Goal: Task Accomplishment & Management: Manage account settings

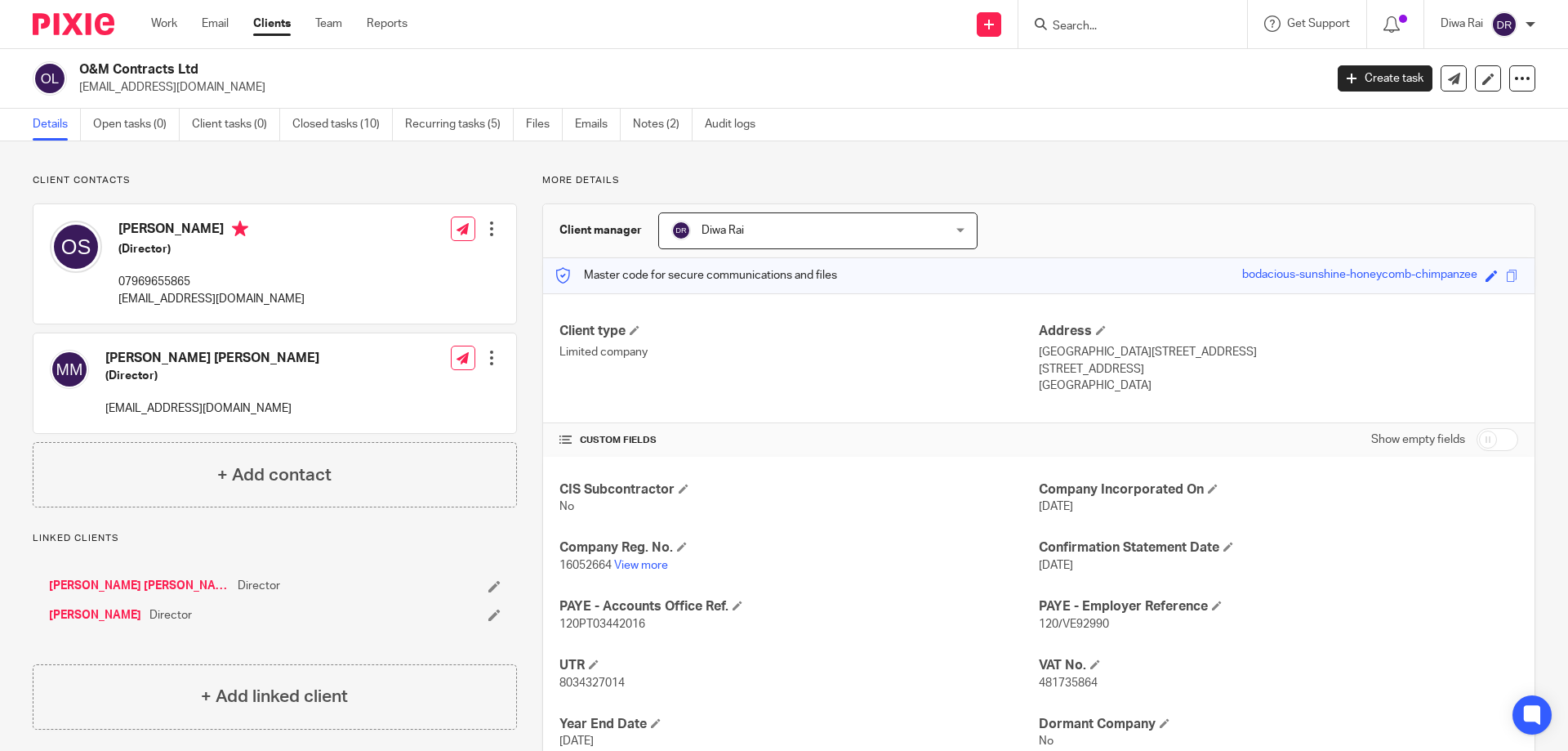
scroll to position [115, 0]
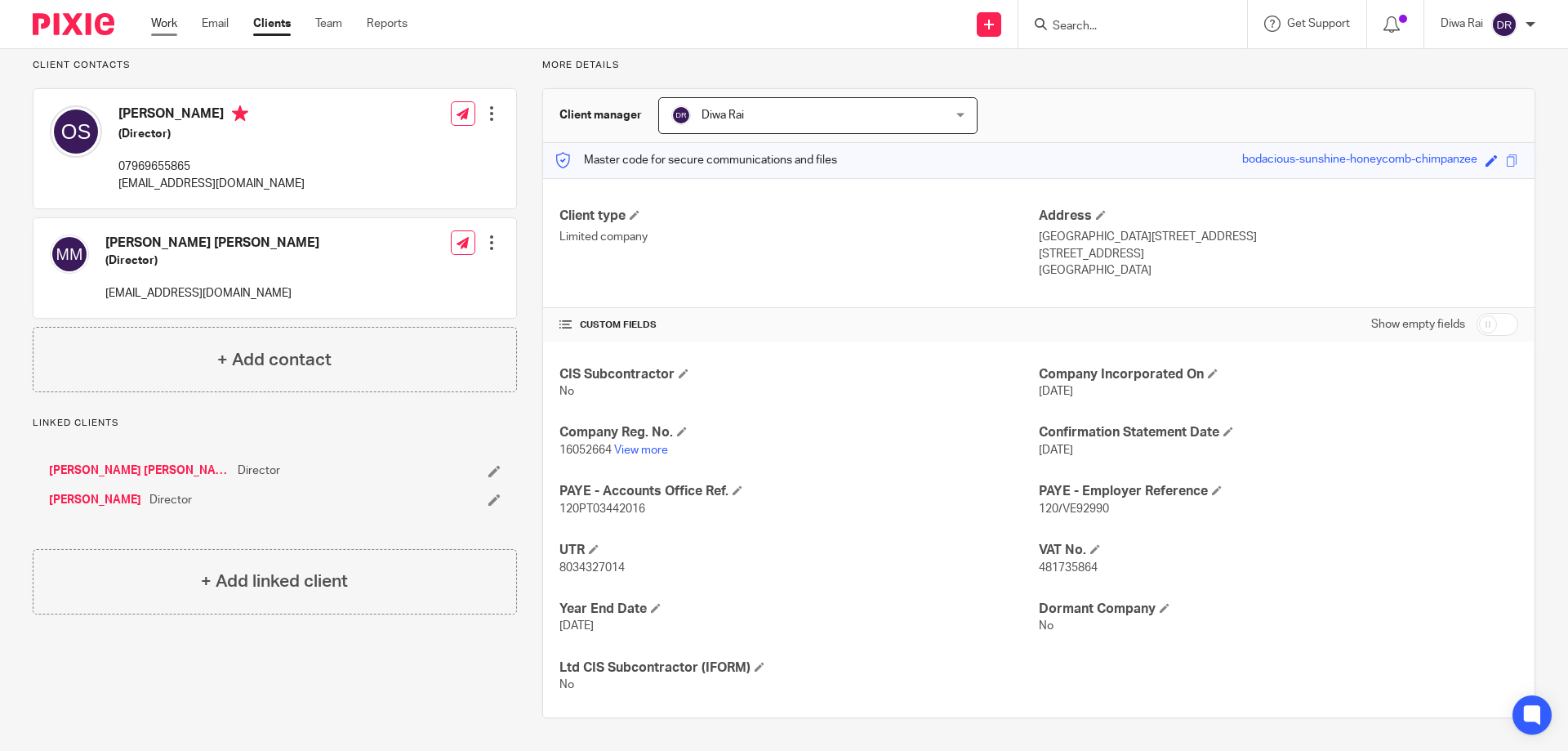
click at [160, 24] on link "Work" at bounding box center [164, 24] width 27 height 17
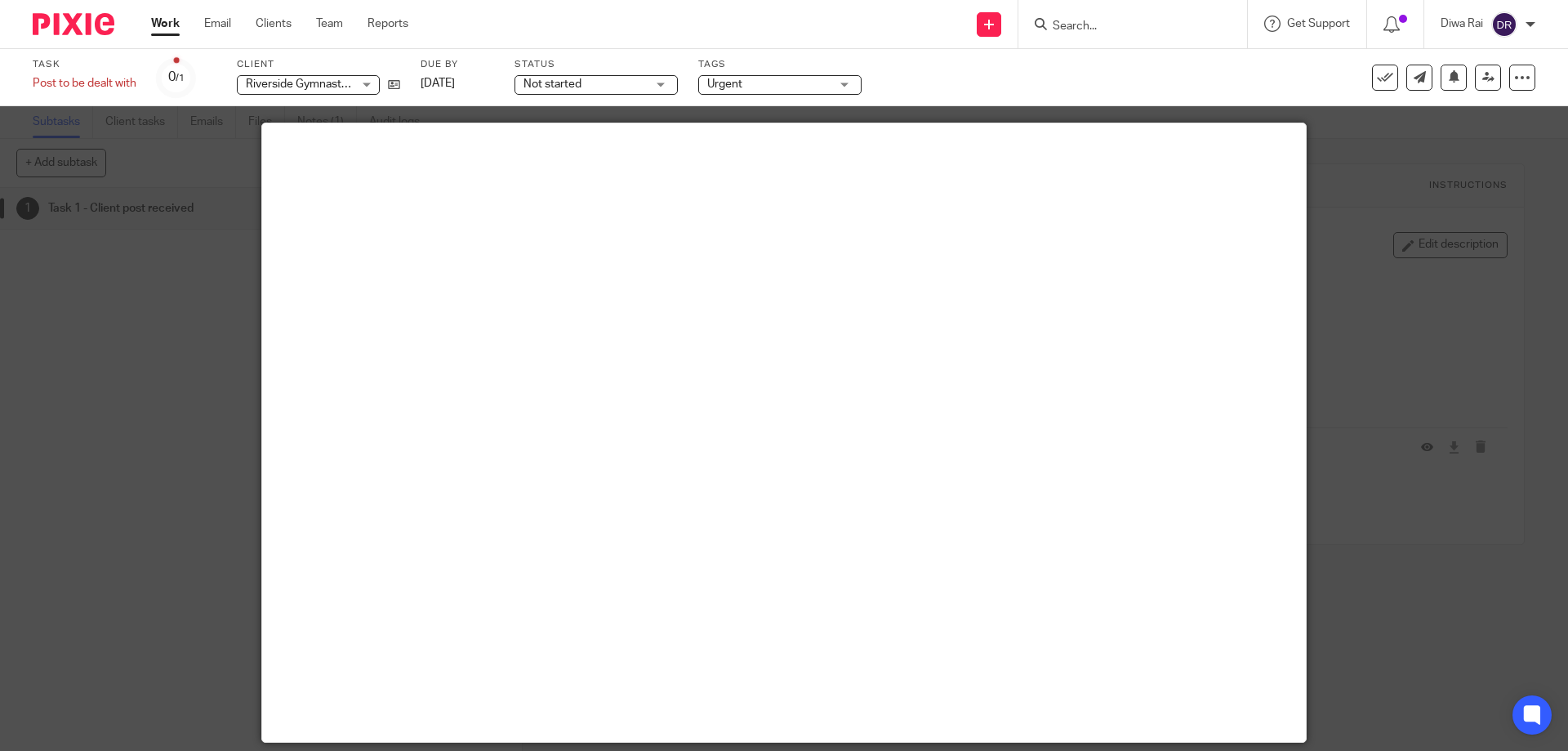
click at [1093, 26] on input "Search" at bounding box center [1124, 27] width 147 height 15
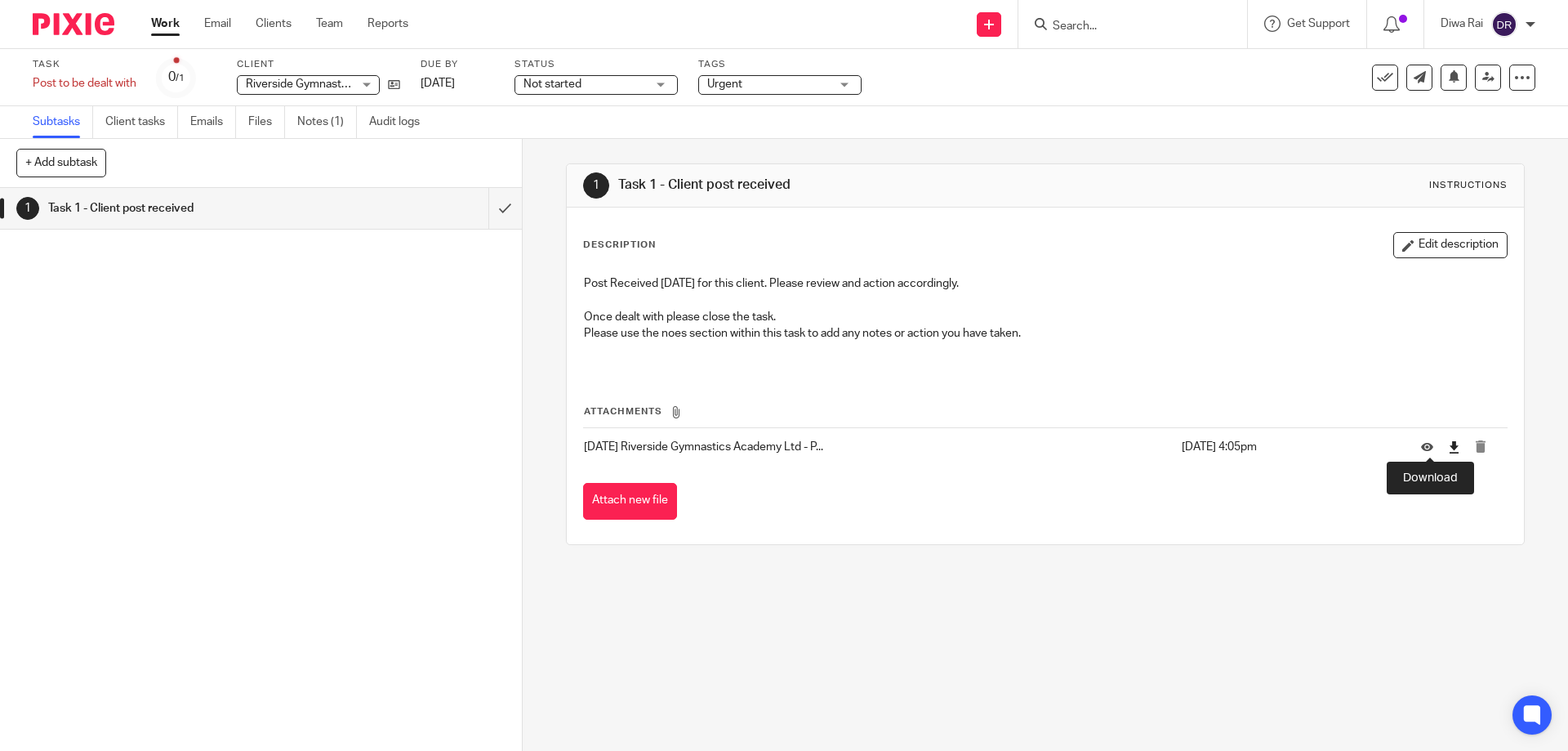
click at [1448, 452] on icon at bounding box center [1454, 446] width 12 height 12
click at [316, 122] on link "Notes (1)" at bounding box center [327, 122] width 59 height 32
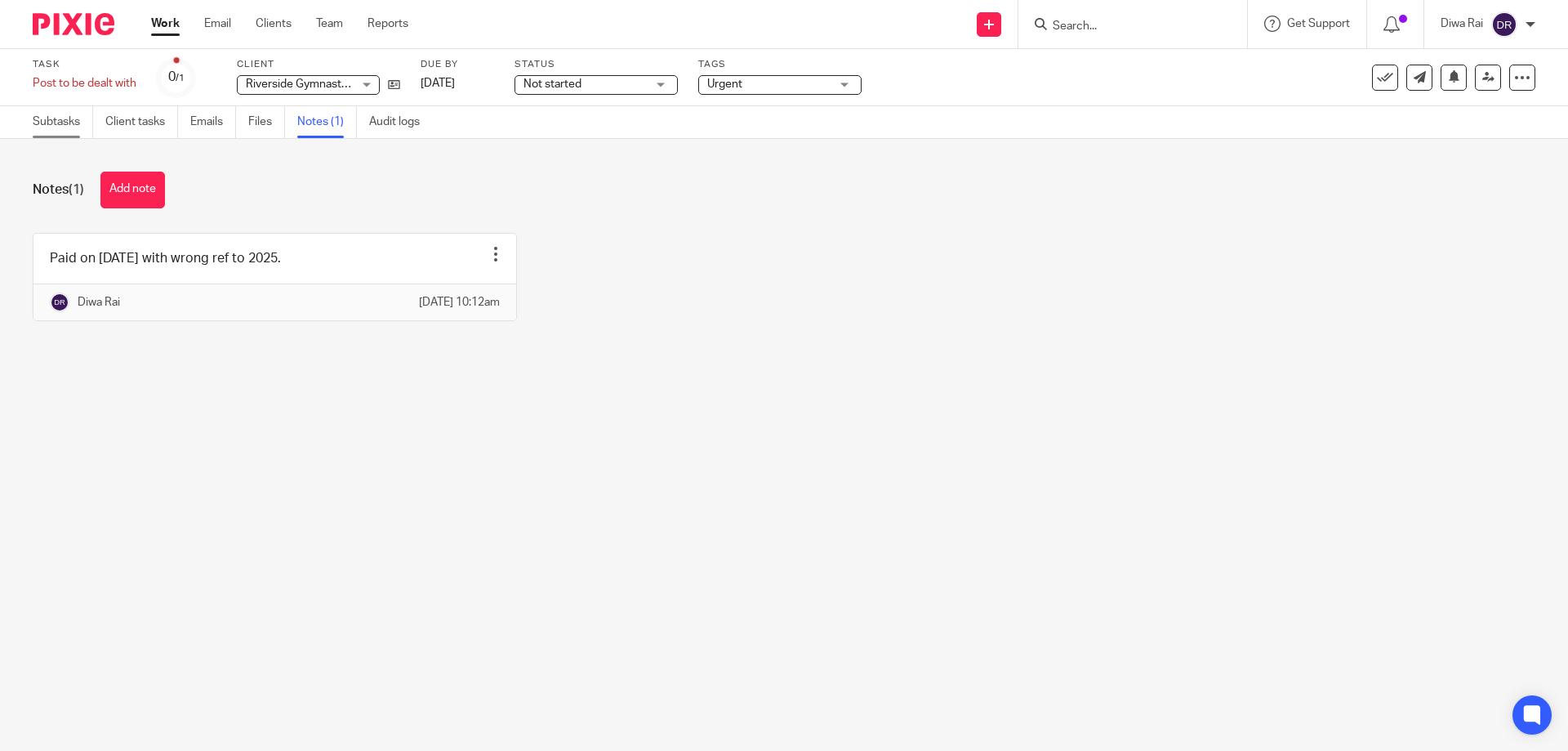
click at [74, 120] on link "Subtasks" at bounding box center [62, 122] width 60 height 32
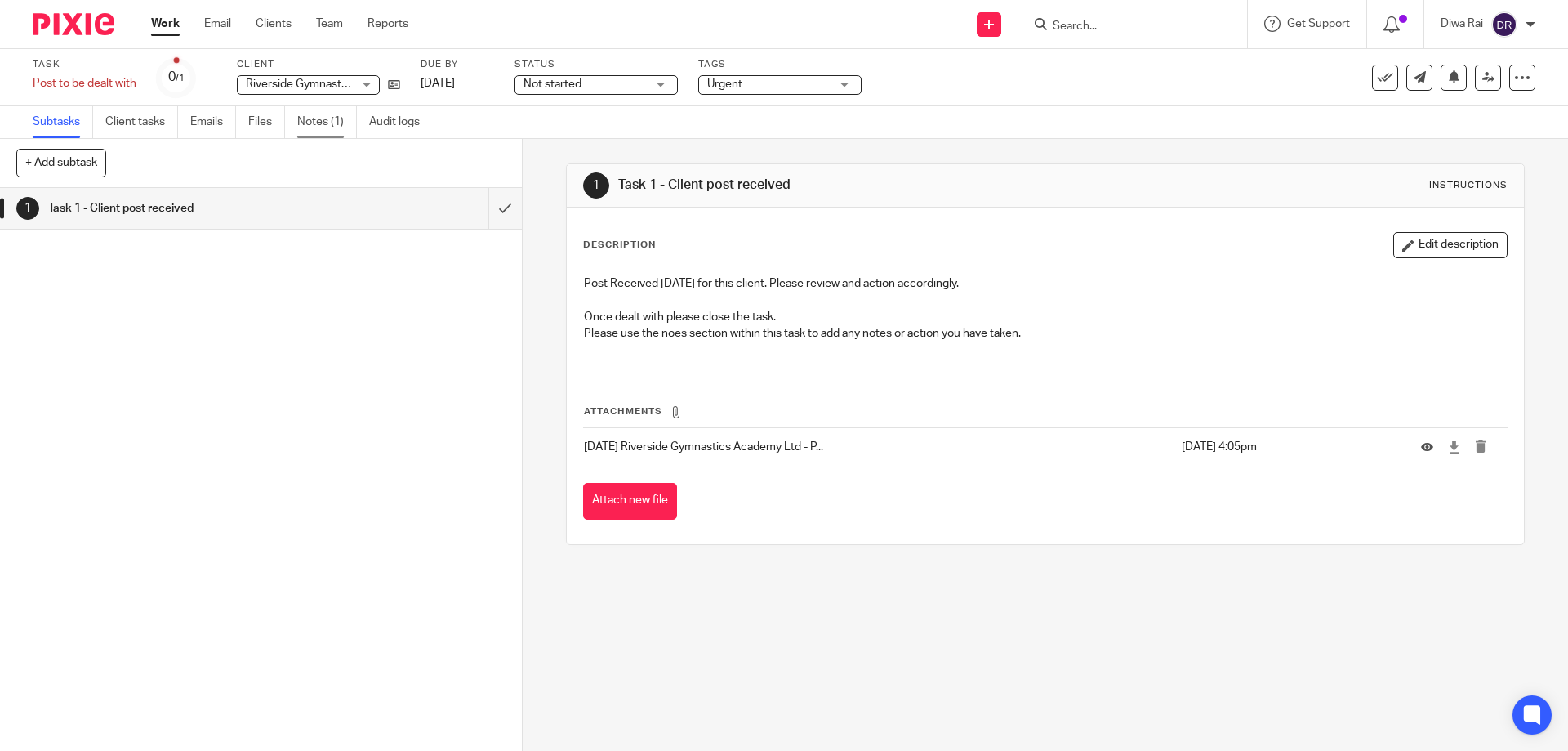
click at [301, 121] on link "Notes (1)" at bounding box center [327, 122] width 59 height 32
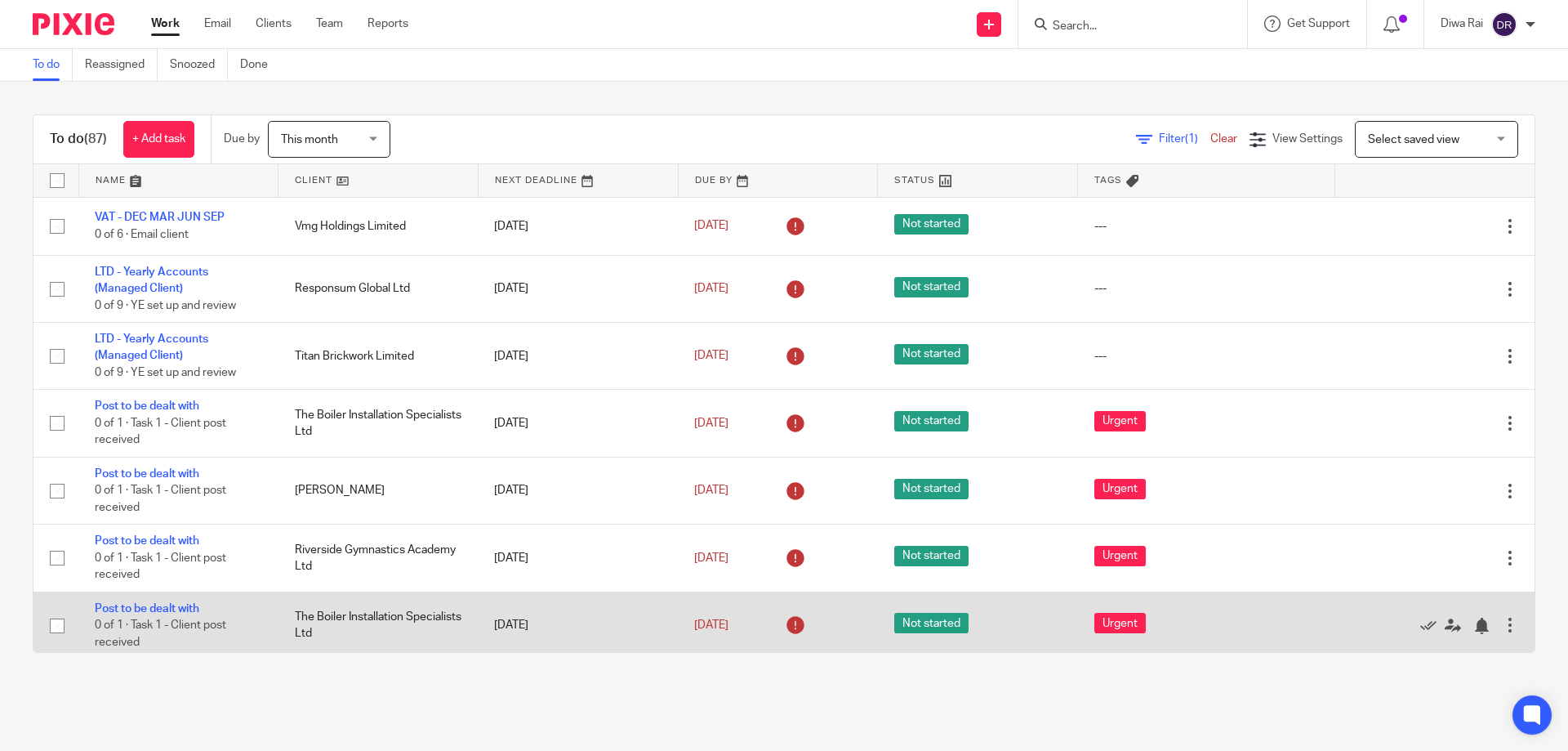
drag, startPoint x: 140, startPoint y: 603, endPoint x: 164, endPoint y: 632, distance: 37.6
click at [176, 702] on main "To do Reassigned Snoozed Done To do (87) + Add task Due by This month This mont…" at bounding box center [784, 376] width 1568 height 751
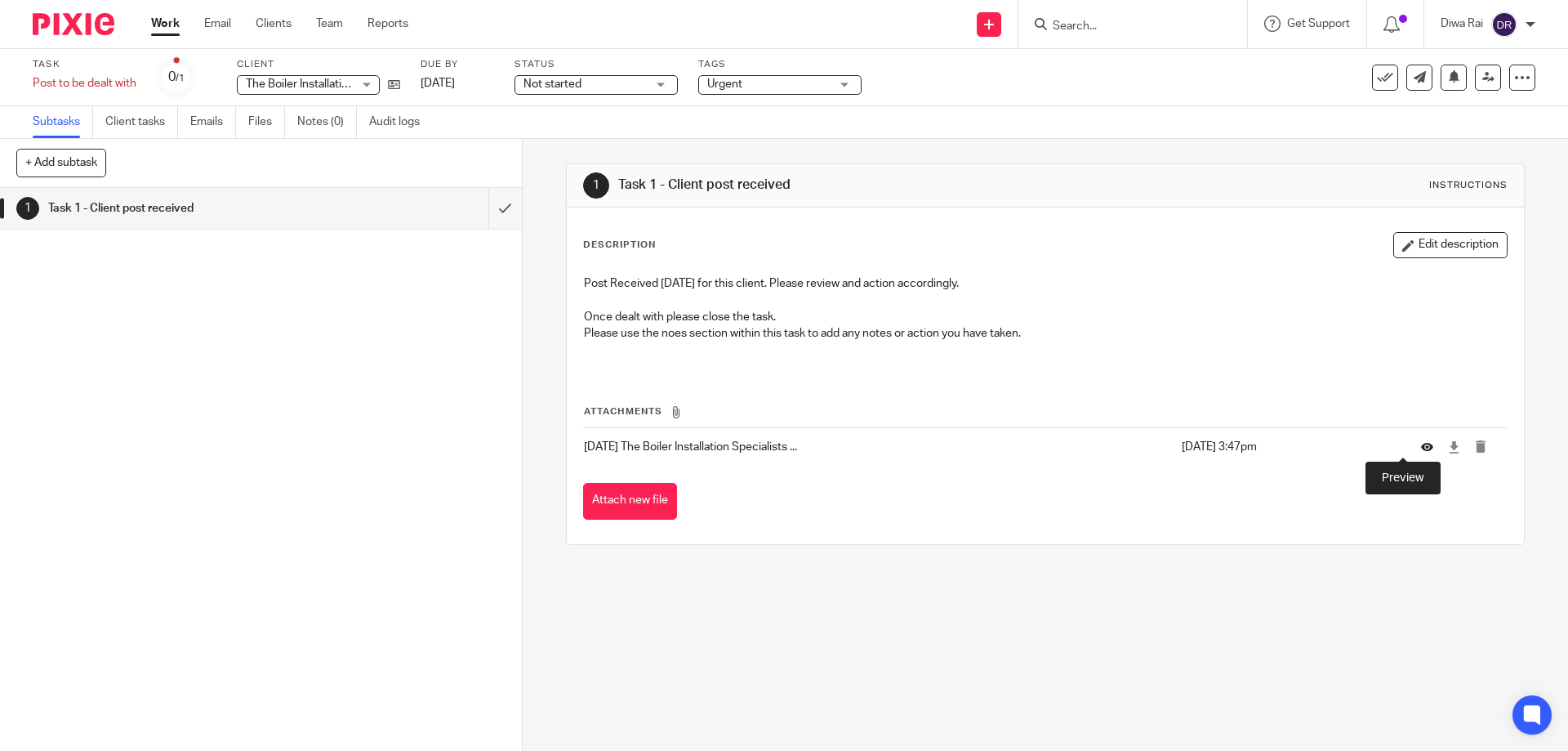
click at [1421, 446] on icon at bounding box center [1427, 446] width 12 height 12
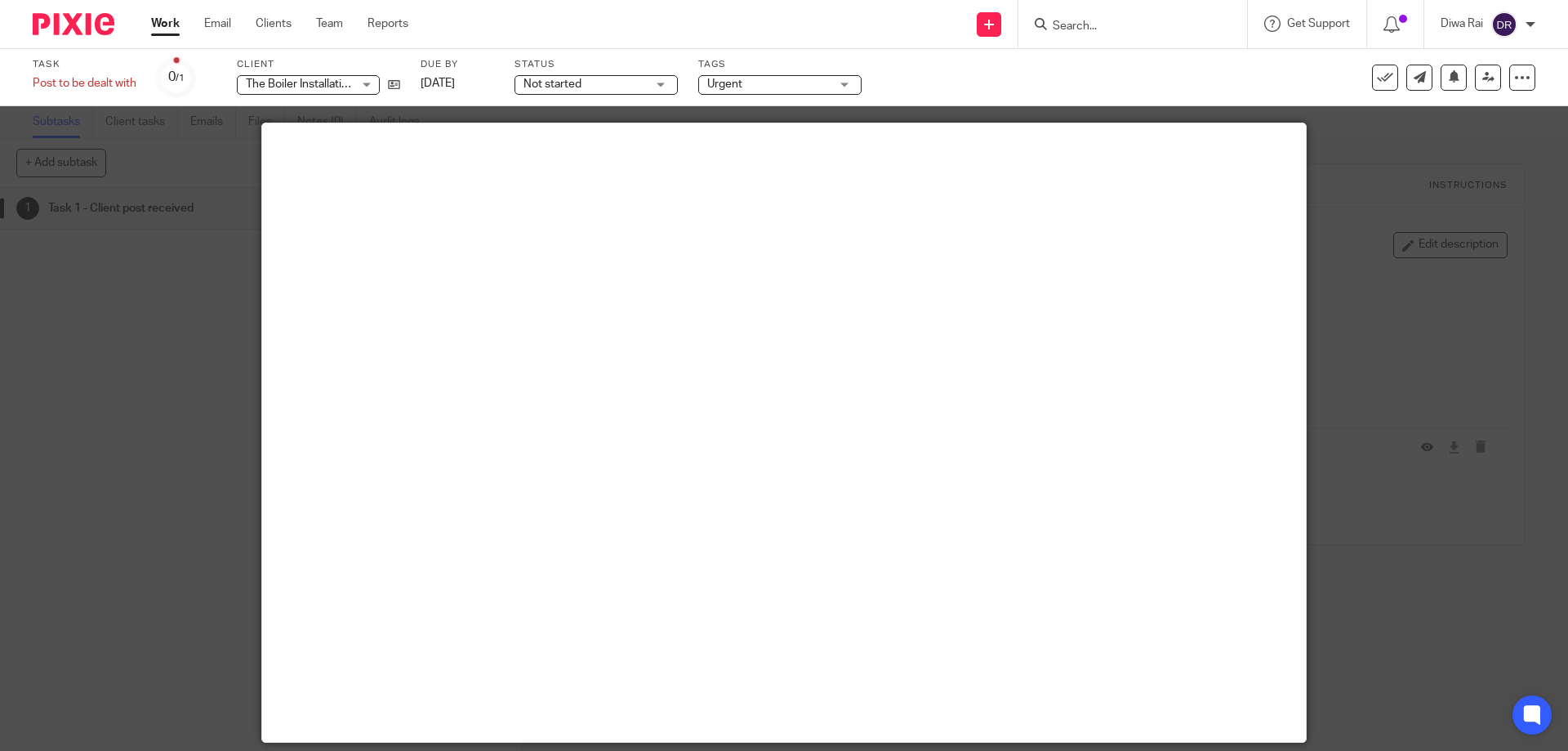
click at [1401, 447] on div at bounding box center [784, 376] width 1568 height 751
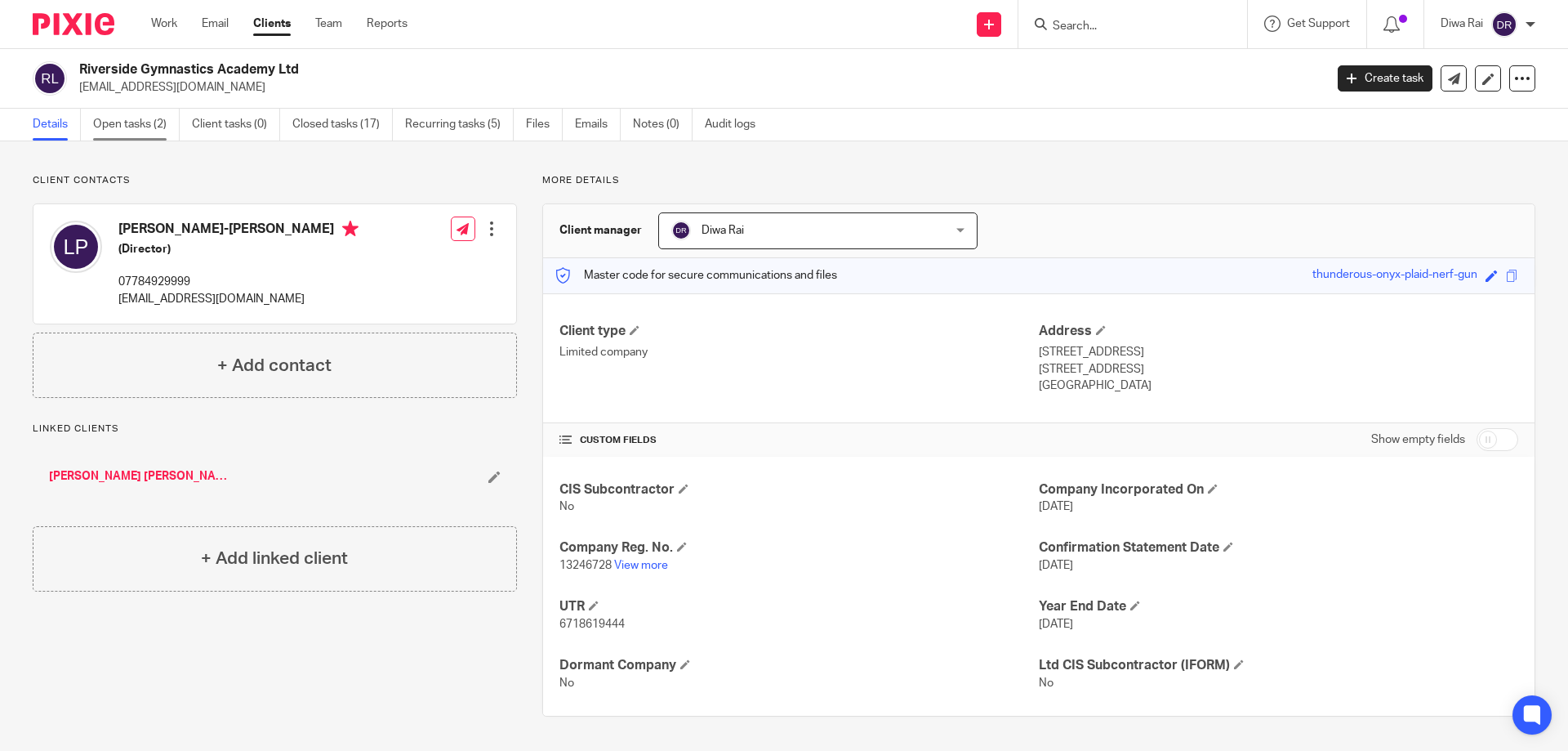
click at [127, 108] on link "Open tasks (2)" at bounding box center [136, 124] width 87 height 32
click at [133, 121] on link "Open tasks (2)" at bounding box center [136, 124] width 87 height 32
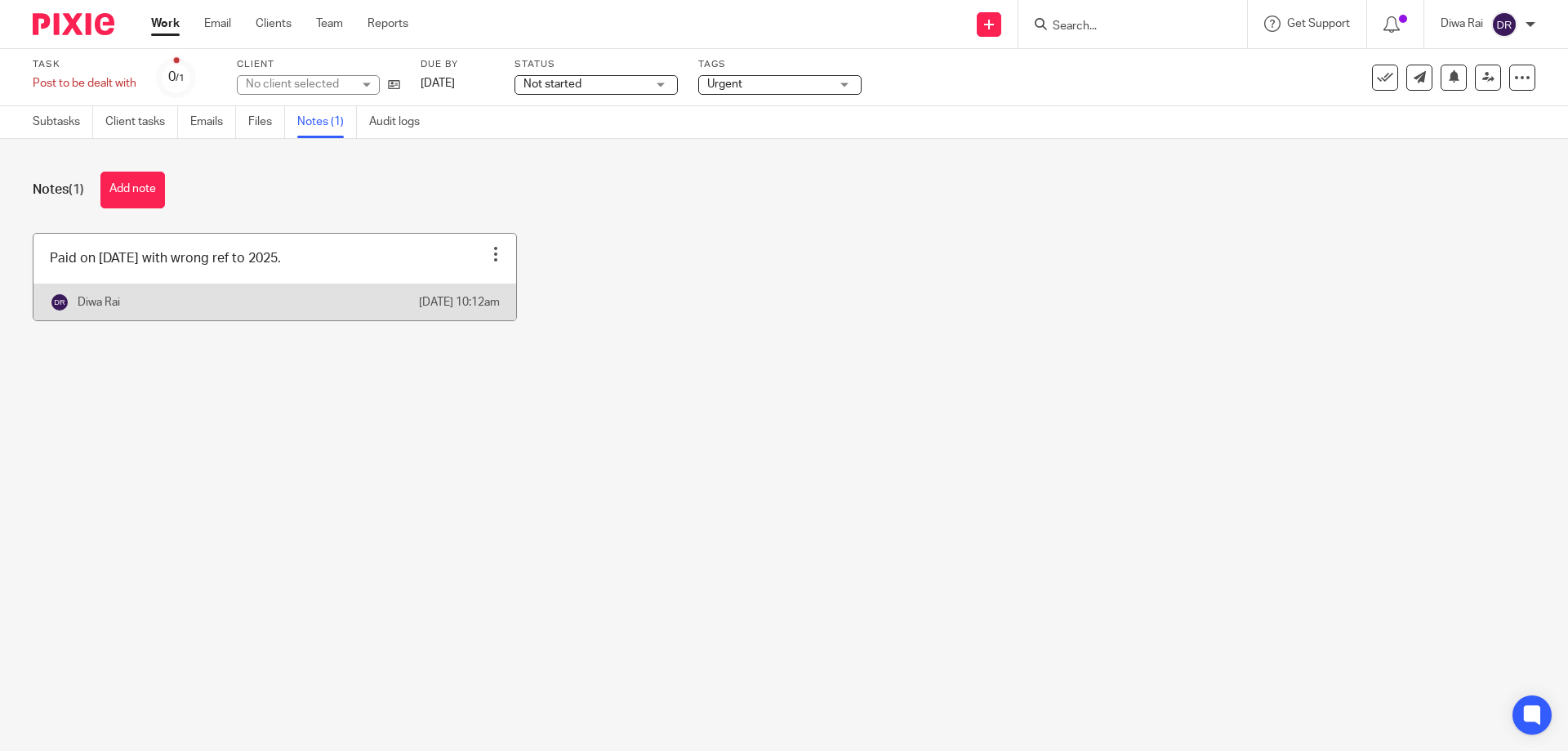
click at [488, 252] on div at bounding box center [496, 253] width 17 height 17
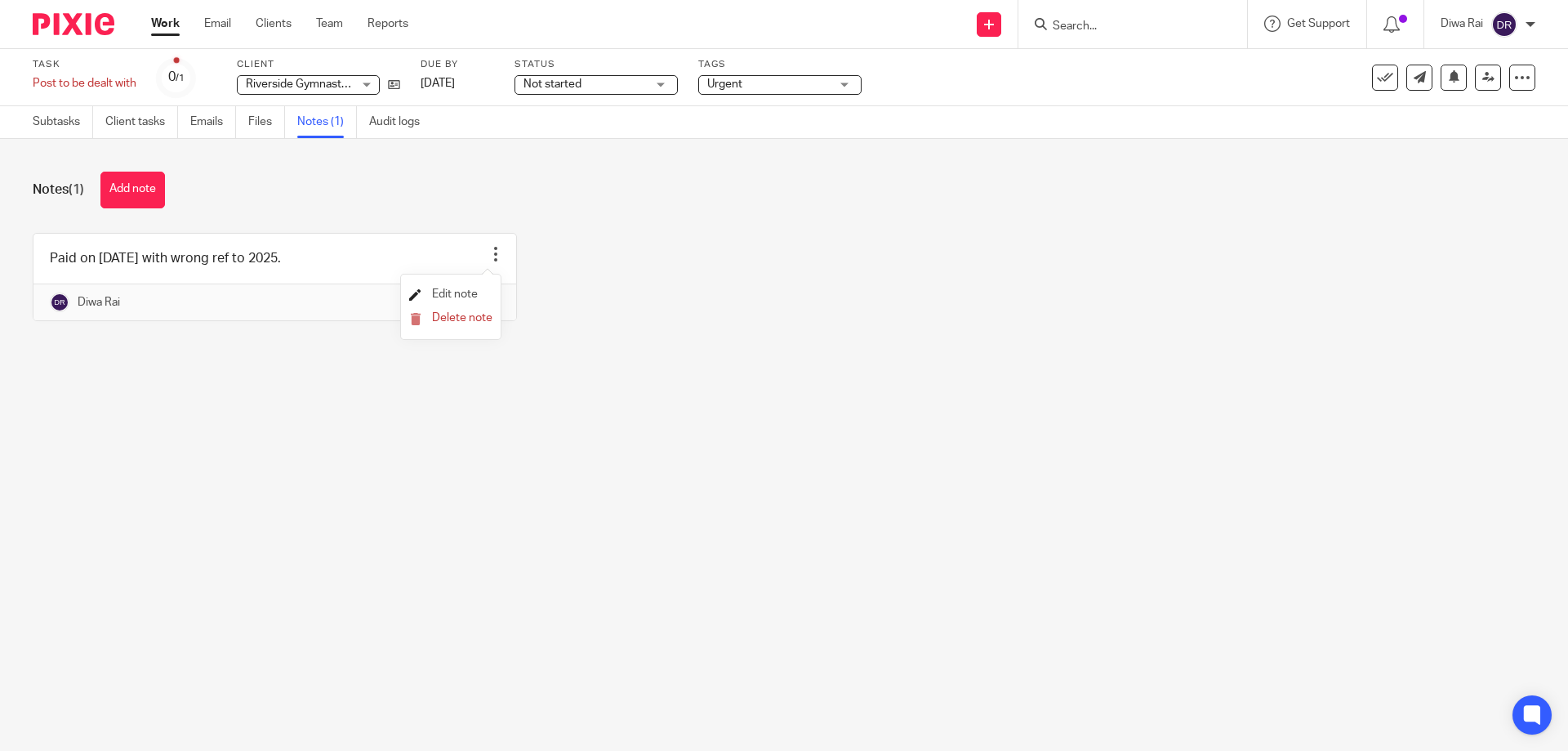
click at [449, 294] on span "Edit note" at bounding box center [454, 295] width 45 height 12
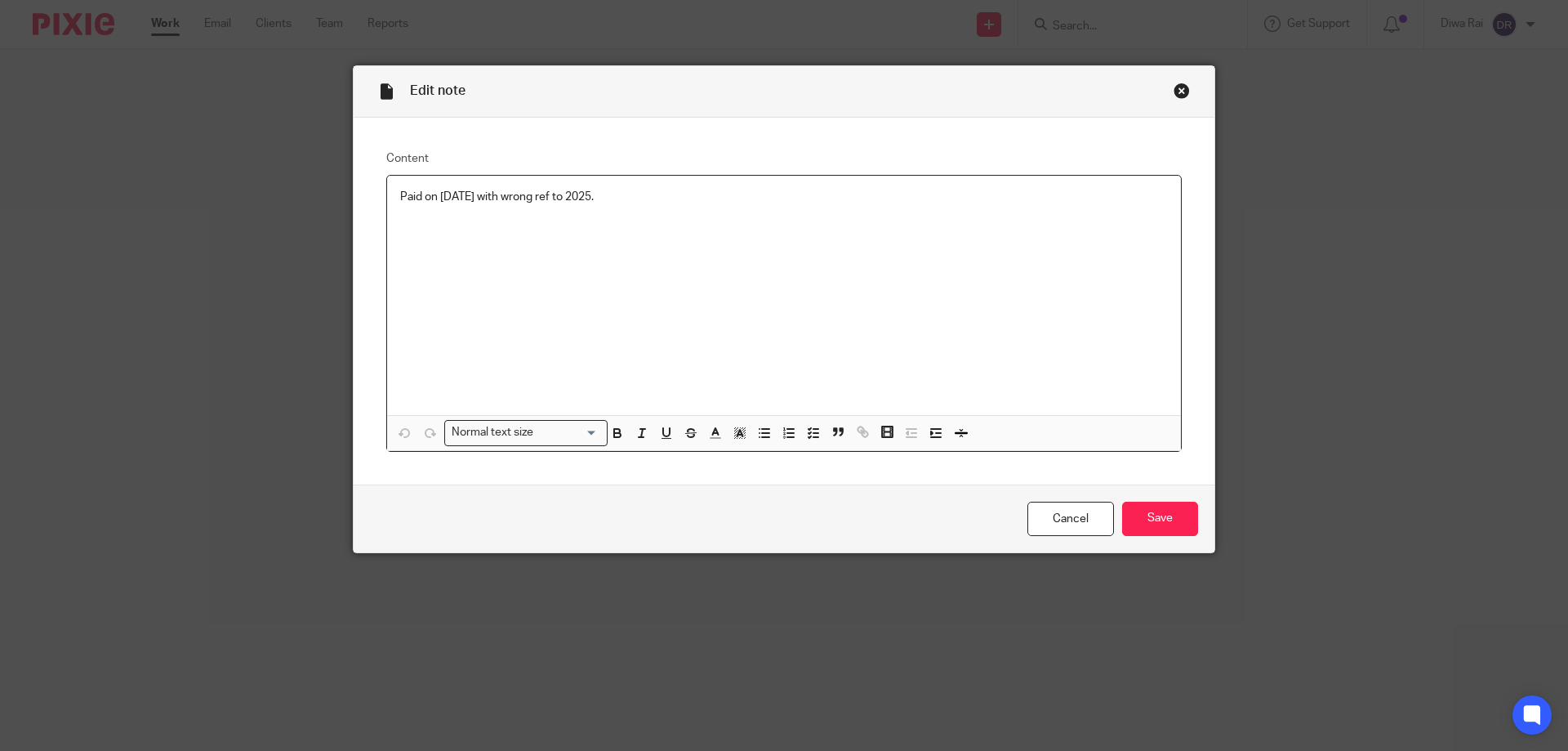
click at [770, 217] on div "Paid on [DATE] with wrong ref to 2025." at bounding box center [784, 295] width 793 height 239
click at [1170, 524] on input "Save" at bounding box center [1160, 519] width 76 height 35
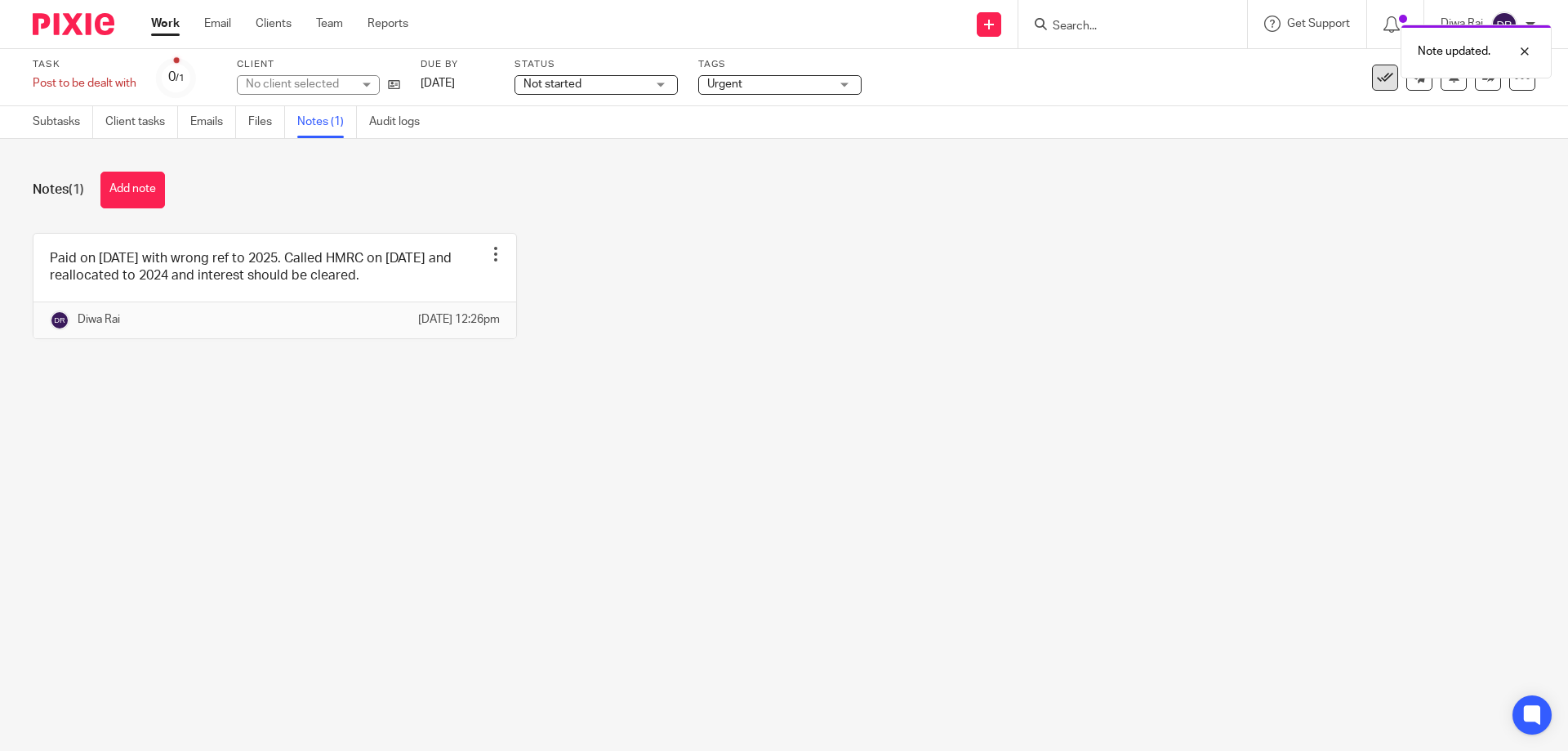
click at [1372, 83] on button at bounding box center [1385, 77] width 27 height 27
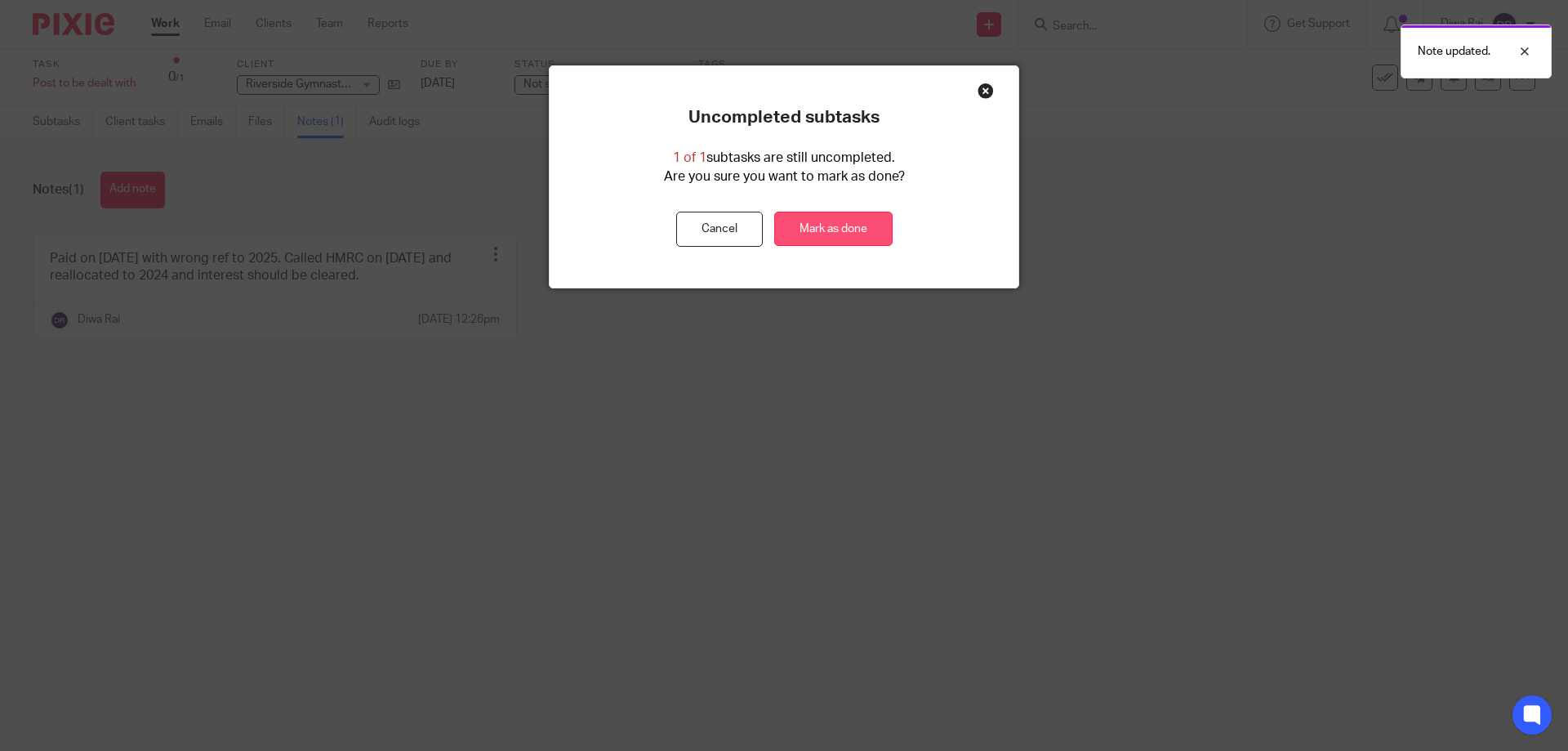
click at [877, 230] on link "Mark as done" at bounding box center [834, 230] width 118 height 35
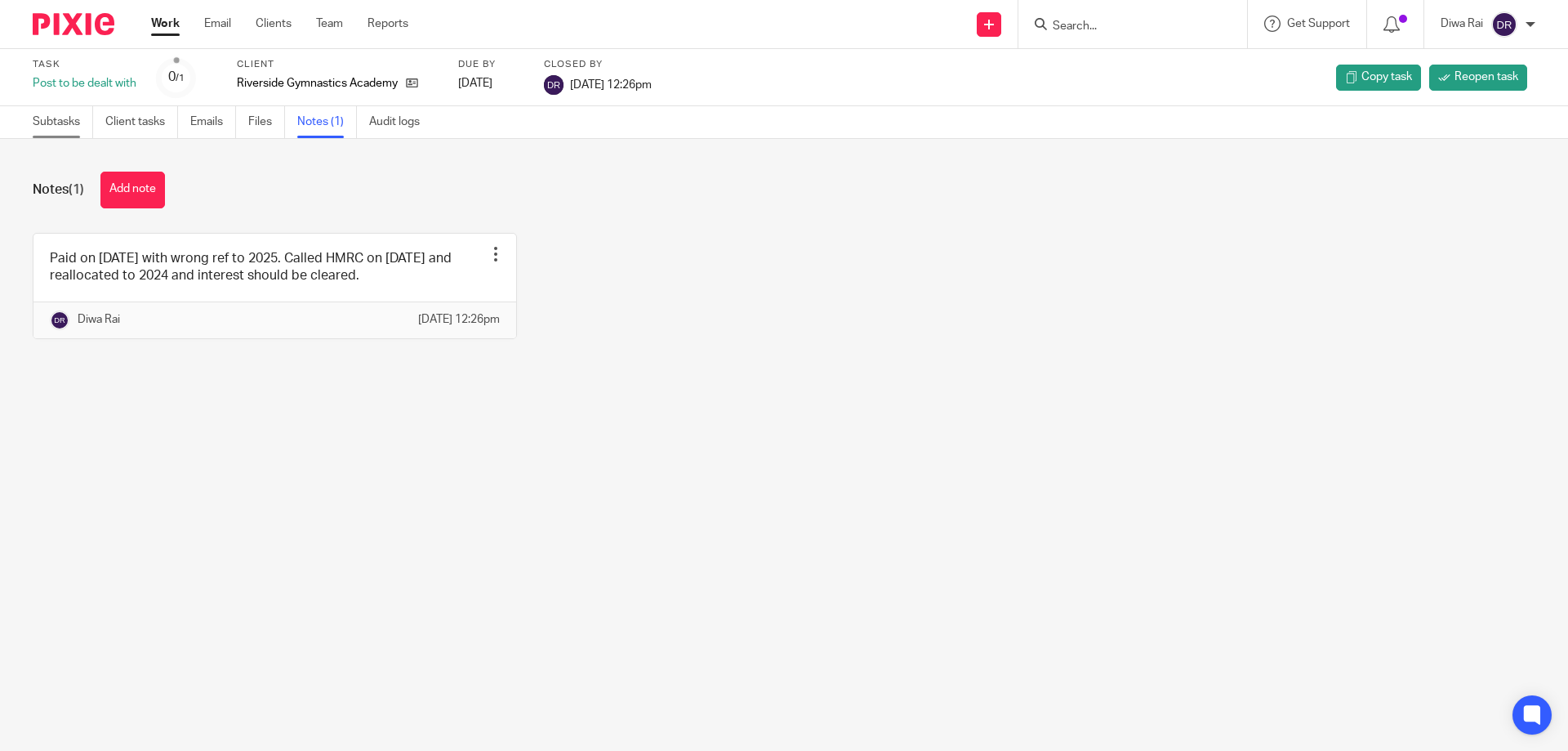
click at [64, 126] on link "Subtasks" at bounding box center [62, 122] width 60 height 32
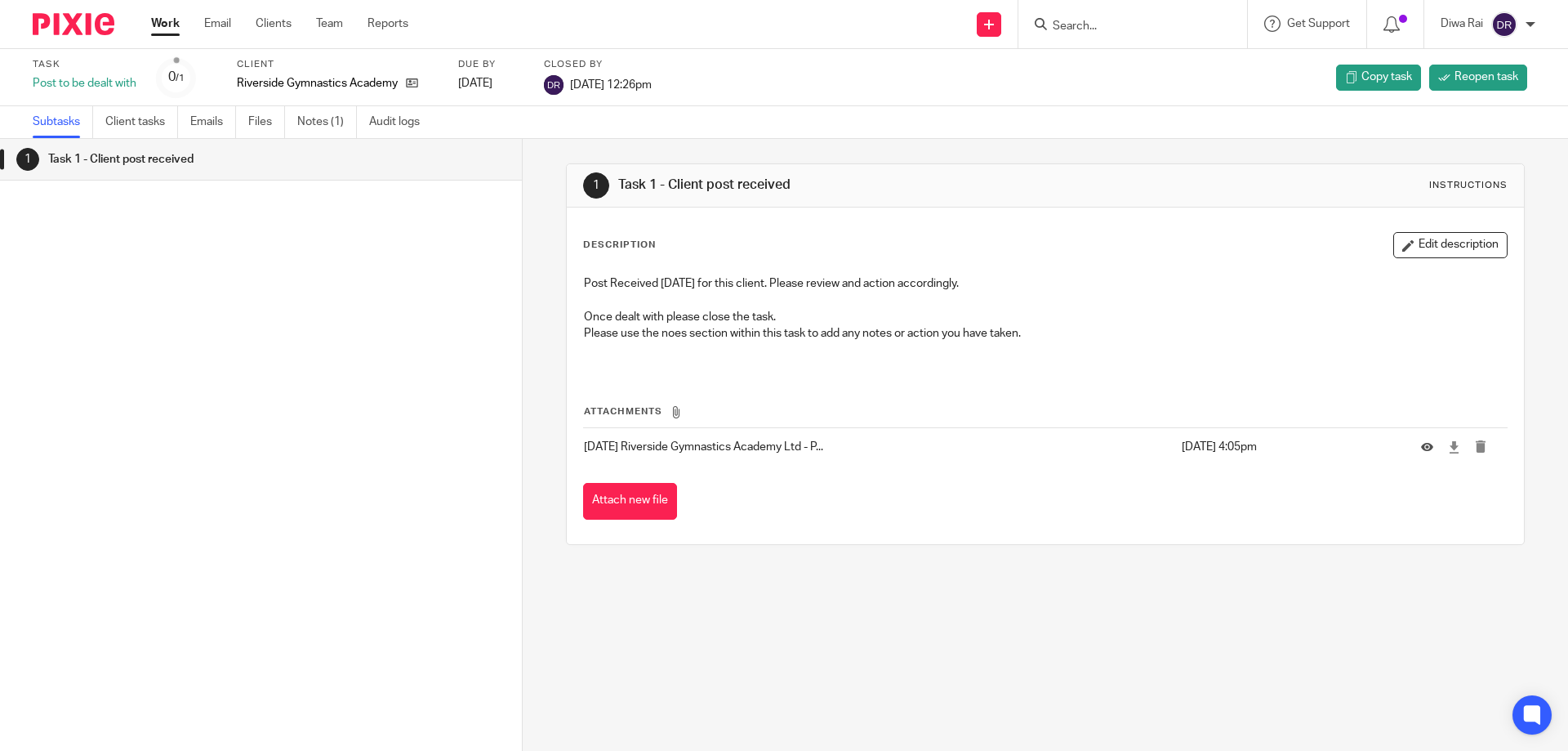
click at [1102, 17] on form at bounding box center [1137, 24] width 174 height 21
click at [1101, 21] on input "Search" at bounding box center [1124, 27] width 147 height 15
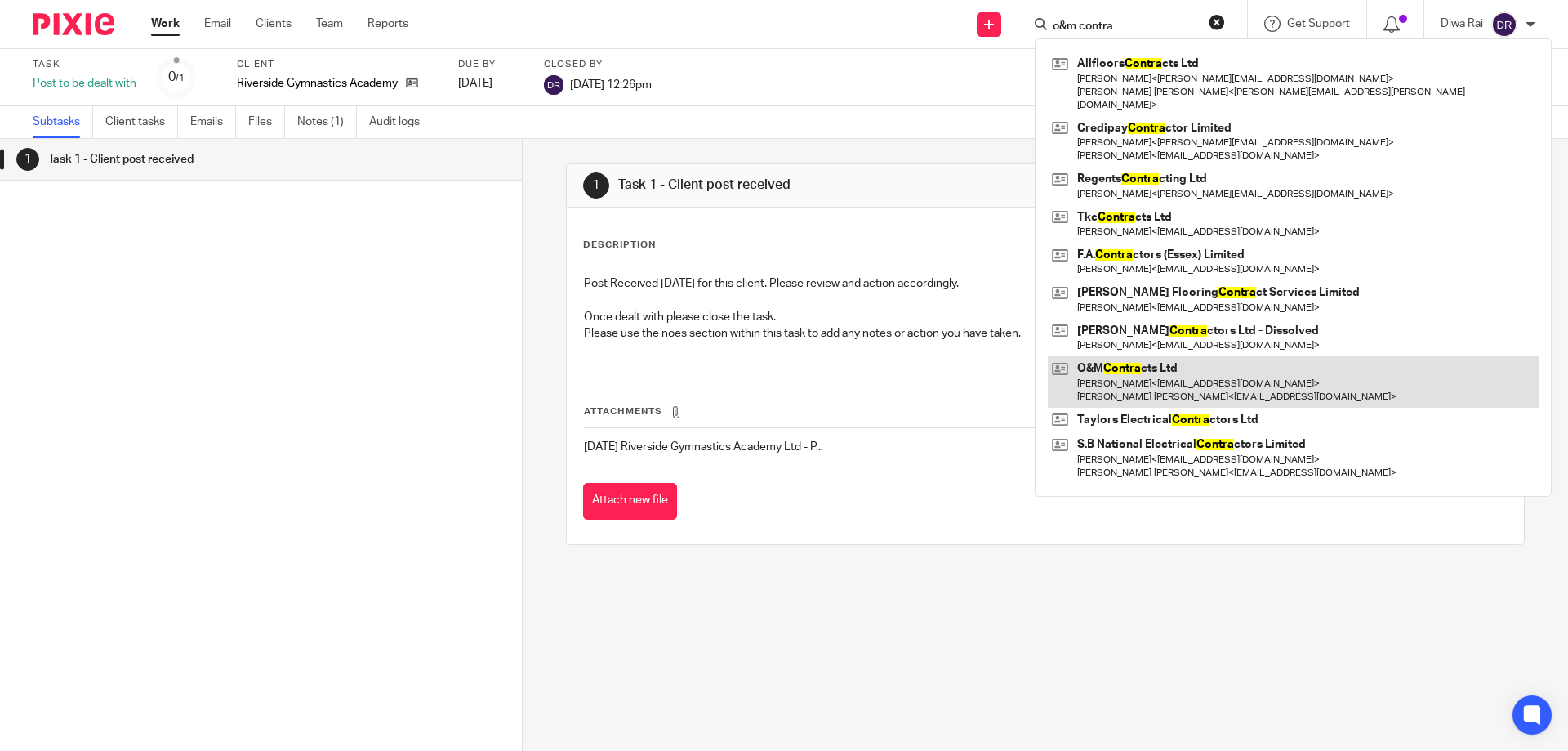
type input "o&m contra"
click at [1135, 356] on link at bounding box center [1293, 380] width 491 height 50
